Goal: Task Accomplishment & Management: Use online tool/utility

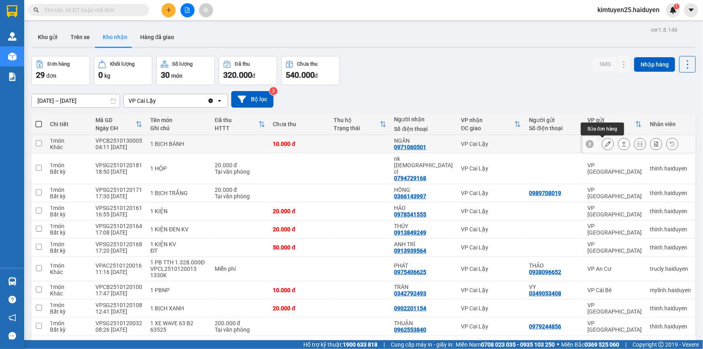
click at [605, 144] on icon at bounding box center [608, 144] width 6 height 6
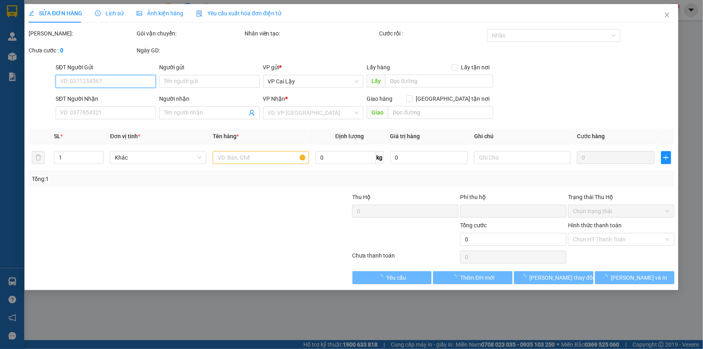
type input "0971060501"
type input "NGÂN"
type input "0"
type input "10.000"
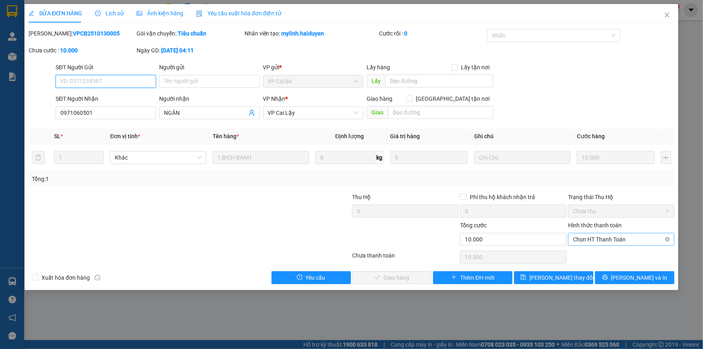
click at [590, 238] on span "Chọn HT Thanh Toán" at bounding box center [621, 239] width 97 height 12
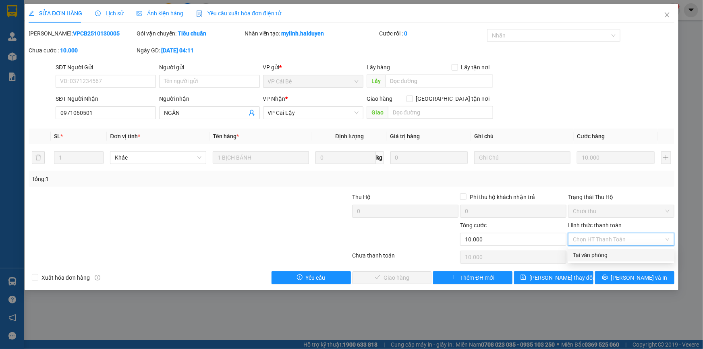
click at [586, 252] on div "Tại văn phòng" at bounding box center [621, 254] width 97 height 9
type input "0"
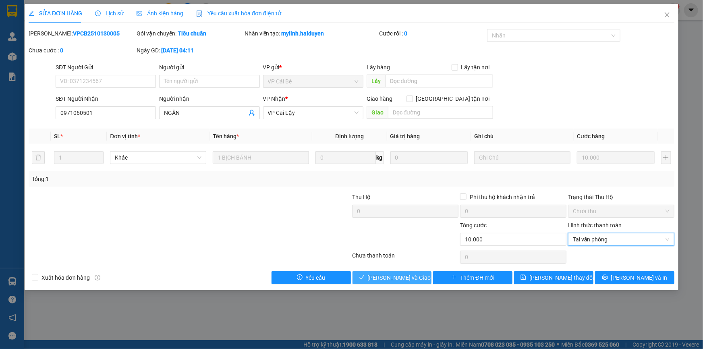
click at [388, 277] on span "[PERSON_NAME] và Giao hàng" at bounding box center [406, 277] width 77 height 9
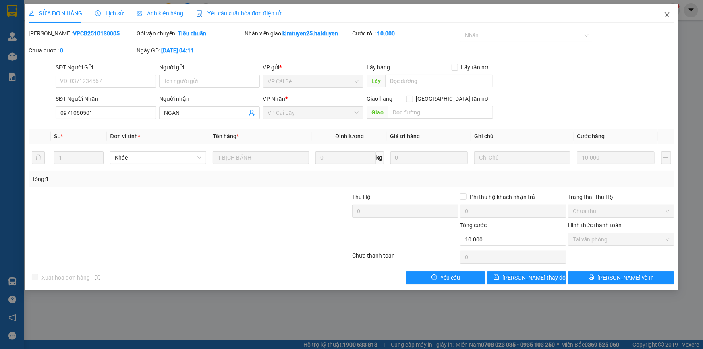
click at [666, 15] on icon "close" at bounding box center [666, 14] width 4 height 5
